Goal: Information Seeking & Learning: Learn about a topic

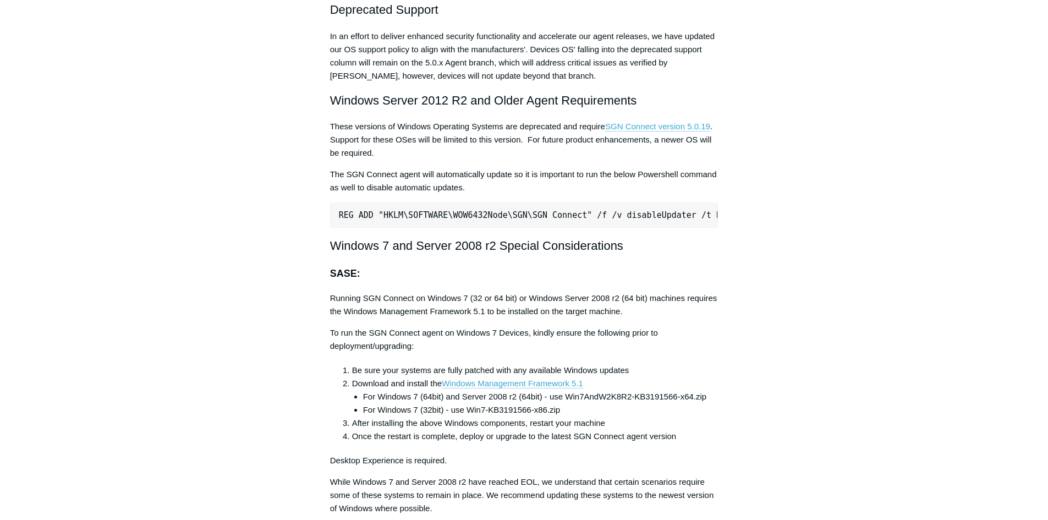
scroll to position [2135, 0]
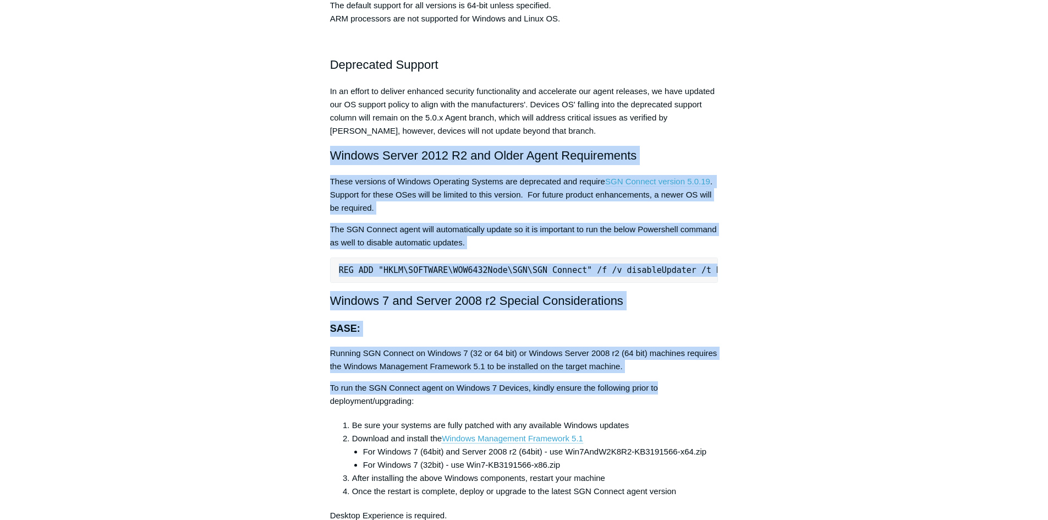
drag, startPoint x: 322, startPoint y: 152, endPoint x: 774, endPoint y: 398, distance: 515.1
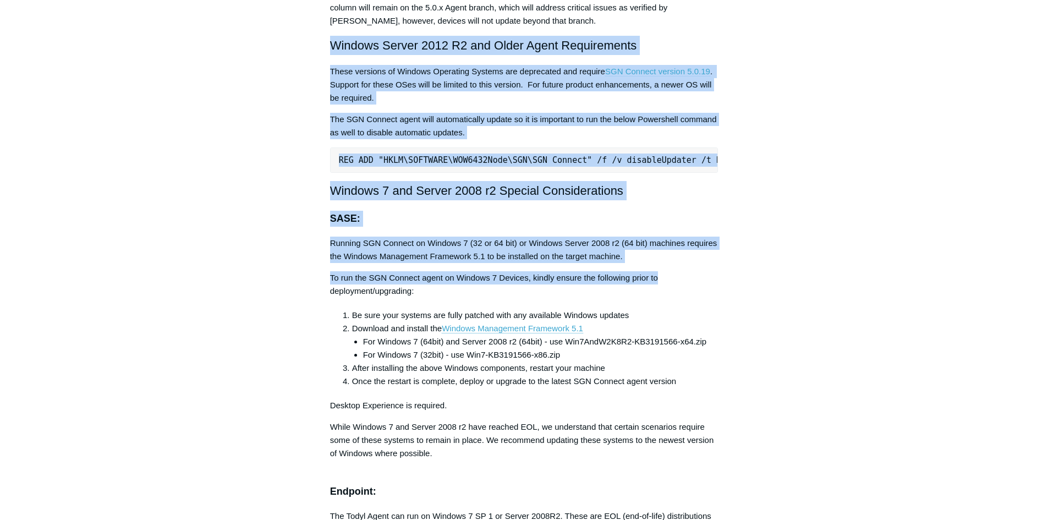
scroll to position [1970, 0]
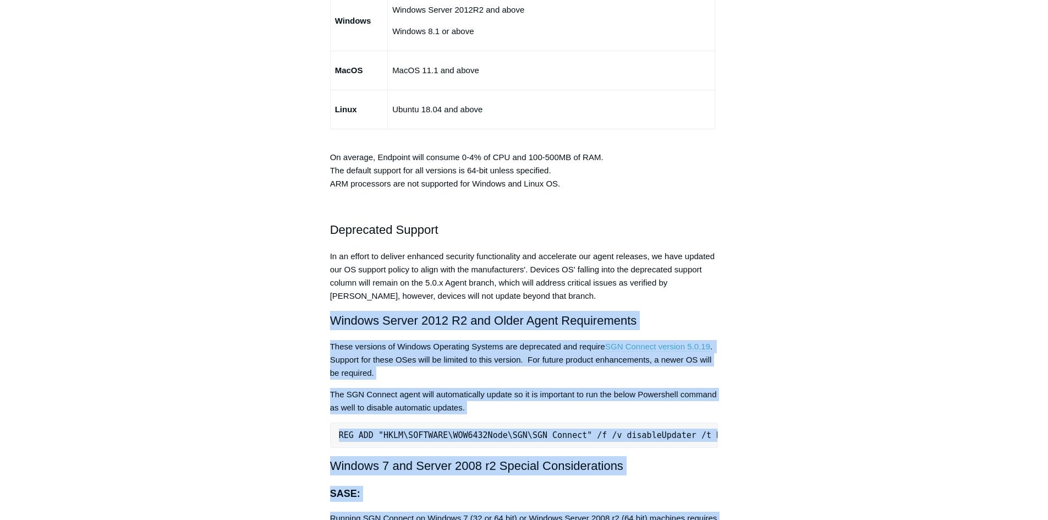
drag, startPoint x: 309, startPoint y: 245, endPoint x: 316, endPoint y: 246, distance: 7.9
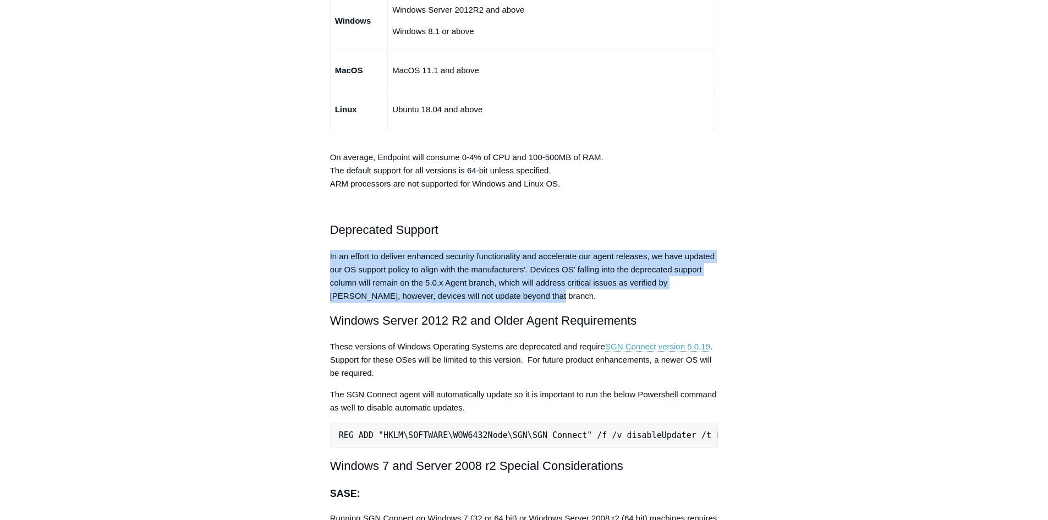
drag, startPoint x: 323, startPoint y: 253, endPoint x: 772, endPoint y: 301, distance: 451.4
click at [772, 301] on div "Articles in this section Installation Procedure for macOS 15 (Sequoia) Check to…" at bounding box center [524, 2] width 638 height 3744
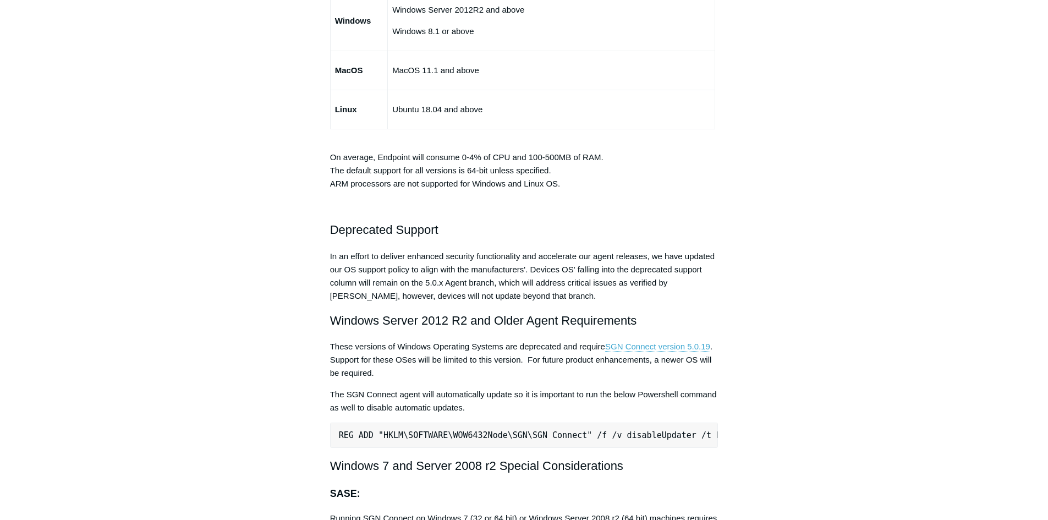
click at [822, 303] on div "Articles in this section Installation Procedure for macOS 15 (Sequoia) Check to…" at bounding box center [524, 2] width 638 height 3744
drag, startPoint x: 530, startPoint y: 268, endPoint x: 668, endPoint y: 268, distance: 138.0
click at [668, 268] on p "In an effort to deliver enhanced security functionality and accelerate our agen…" at bounding box center [524, 276] width 388 height 53
drag, startPoint x: 335, startPoint y: 280, endPoint x: 472, endPoint y: 283, distance: 137.0
click at [472, 283] on article "Minimum Requirements Follow Not yet followed by anyone The SGN Connect Agent ca…" at bounding box center [523, 2] width 421 height 3744
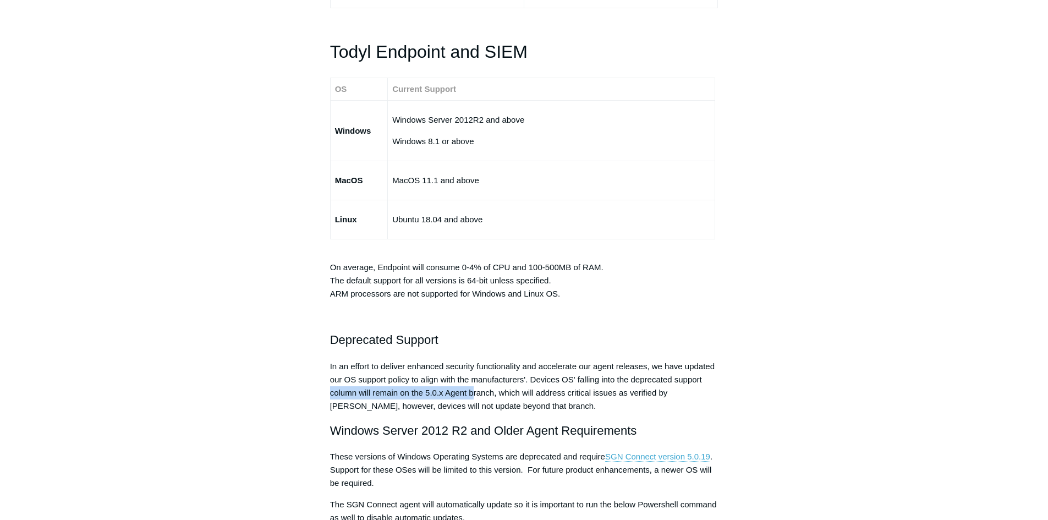
scroll to position [1805, 0]
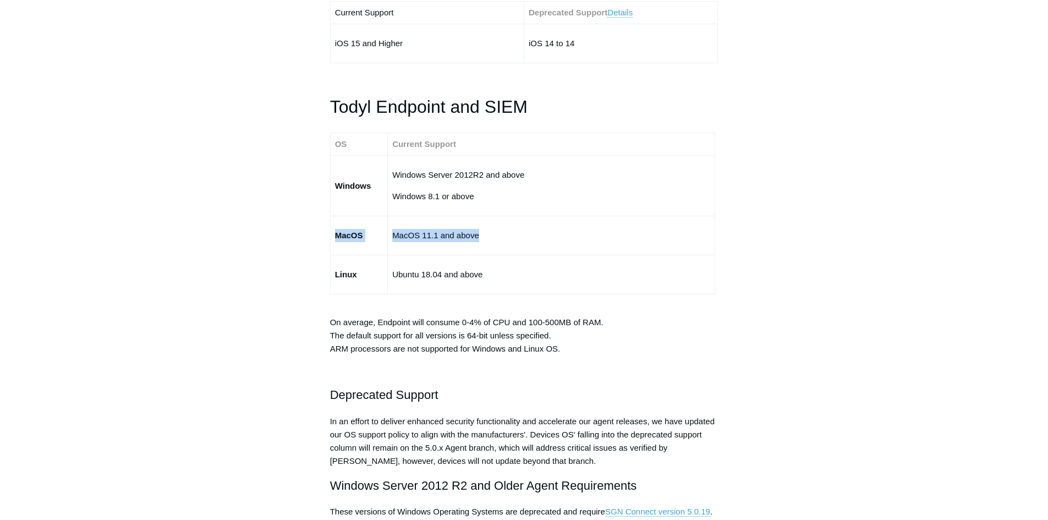
drag, startPoint x: 333, startPoint y: 237, endPoint x: 519, endPoint y: 237, distance: 185.9
click at [519, 237] on tr "MacOS MacOS 11.1 and above" at bounding box center [522, 235] width 384 height 39
click at [311, 293] on aside "Articles in this section Installation Procedure for macOS 15 (Sequoia) Check to…" at bounding box center [259, 161] width 108 height 3733
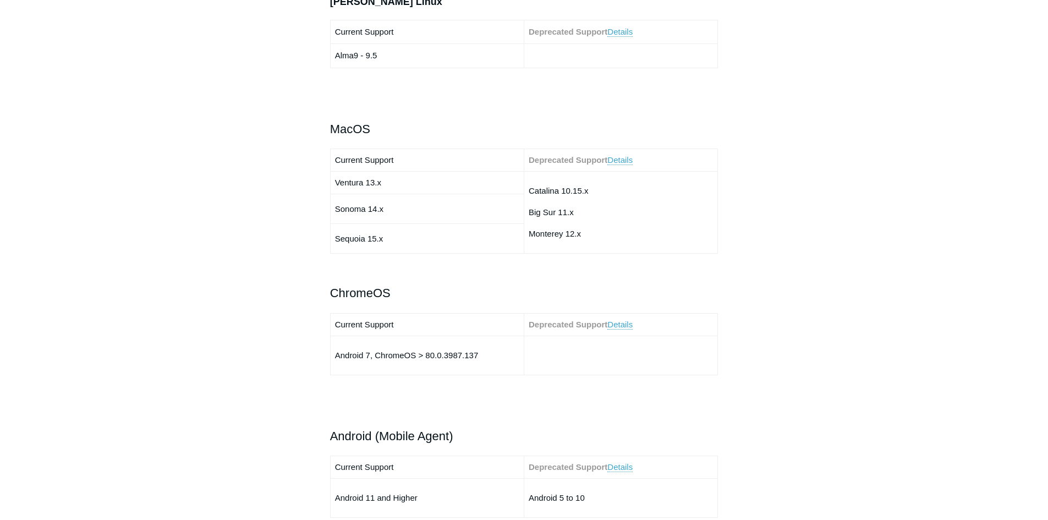
scroll to position [1090, 0]
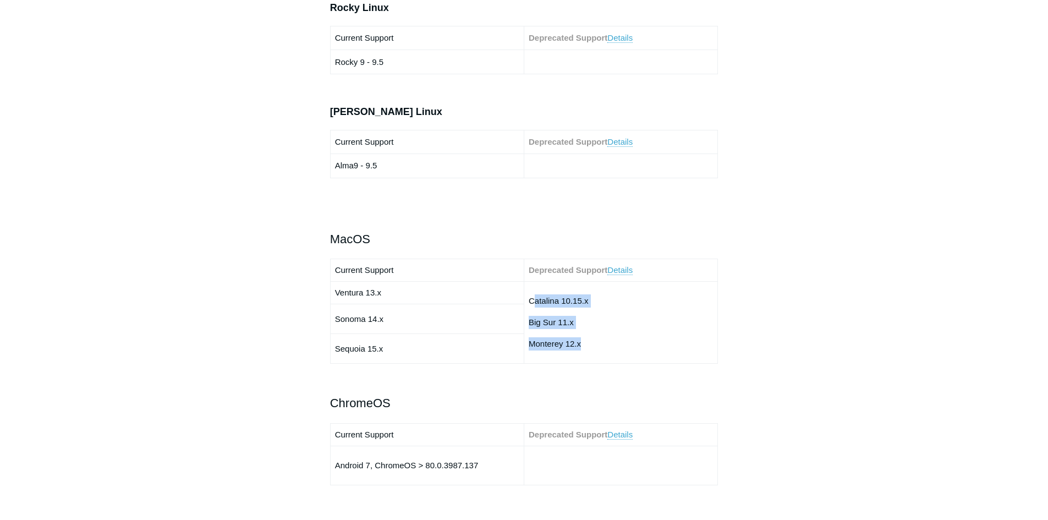
drag, startPoint x: 601, startPoint y: 339, endPoint x: 532, endPoint y: 301, distance: 78.0
click at [532, 301] on td "Catalina 10.15.x Big Sur 11.x Monterey 12.x" at bounding box center [621, 323] width 194 height 82
click at [618, 331] on td "Catalina 10.15.x Big Sur 11.x Monterey 12.x" at bounding box center [621, 323] width 194 height 82
drag, startPoint x: 598, startPoint y: 343, endPoint x: 524, endPoint y: 297, distance: 87.4
click at [524, 297] on td "Catalina 10.15.x Big Sur 11.x Monterey 12.x" at bounding box center [621, 323] width 194 height 82
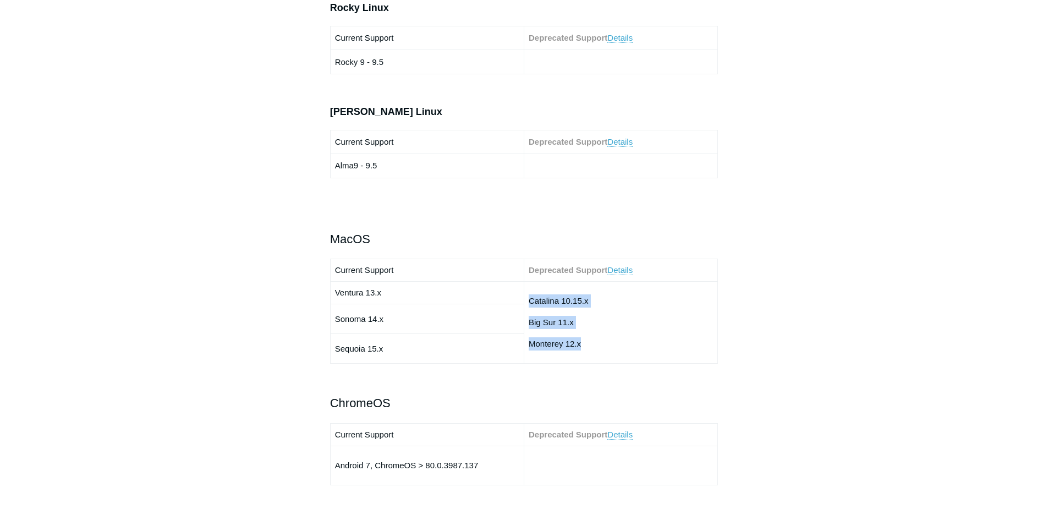
click at [580, 299] on p "Catalina 10.15.x" at bounding box center [620, 300] width 184 height 13
drag, startPoint x: 593, startPoint y: 299, endPoint x: 499, endPoint y: 295, distance: 94.1
click at [499, 295] on tr "Ventura 13.x Catalina 10.15.x Big Sur 11.x Monterey 12.x" at bounding box center [524, 293] width 388 height 23
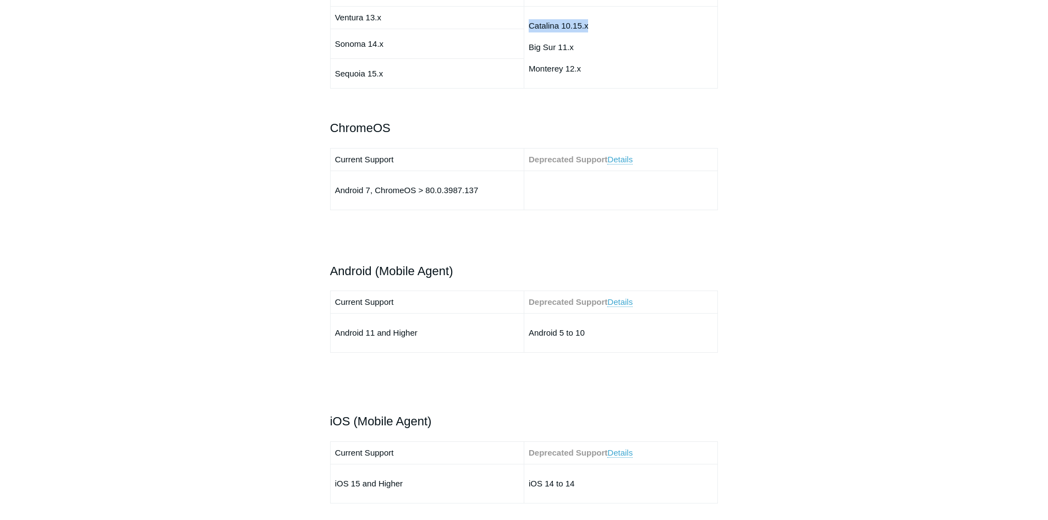
scroll to position [1695, 0]
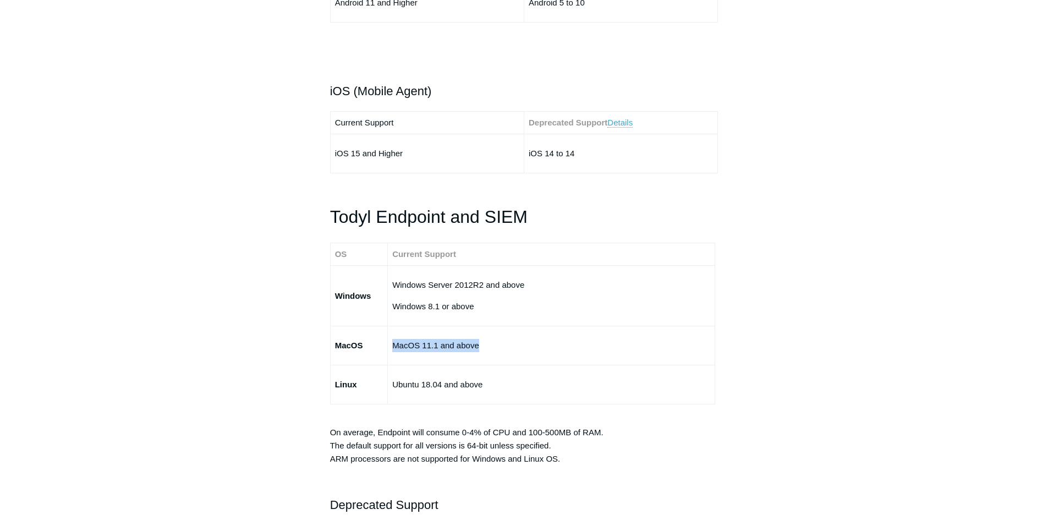
drag, startPoint x: 487, startPoint y: 344, endPoint x: 395, endPoint y: 346, distance: 91.9
click at [395, 346] on td "MacOS 11.1 and above" at bounding box center [551, 345] width 327 height 39
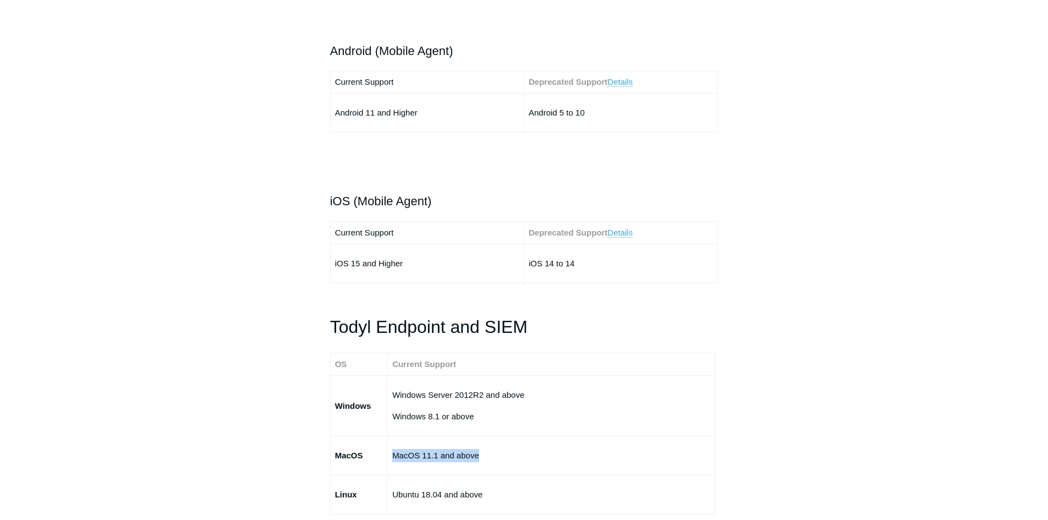
scroll to position [1475, 0]
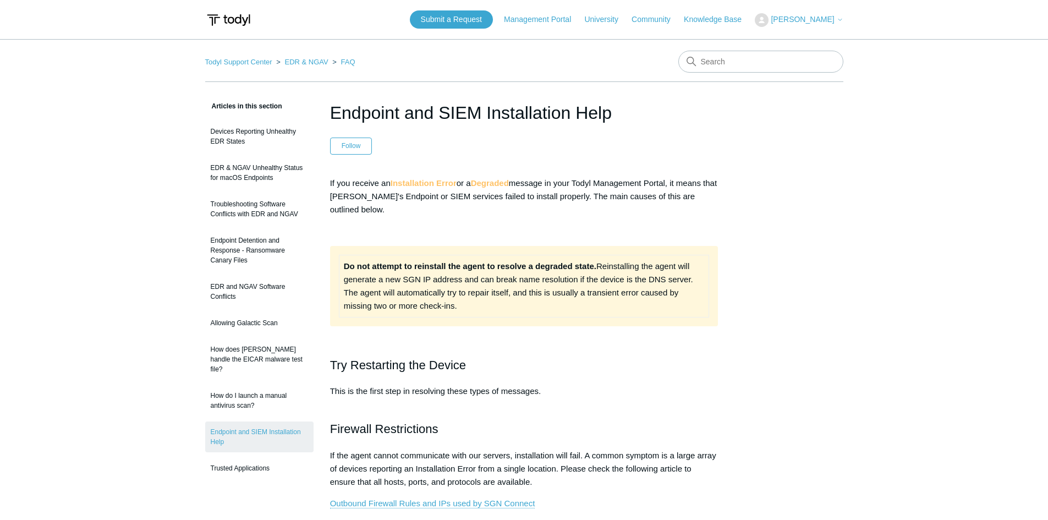
click at [768, 18] on img at bounding box center [762, 20] width 14 height 14
click at [221, 63] on link "Todyl Support Center" at bounding box center [238, 62] width 67 height 8
